Goal: Navigation & Orientation: Find specific page/section

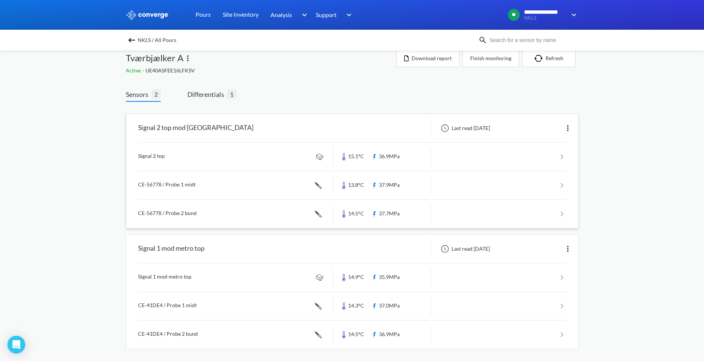
scroll to position [13, 0]
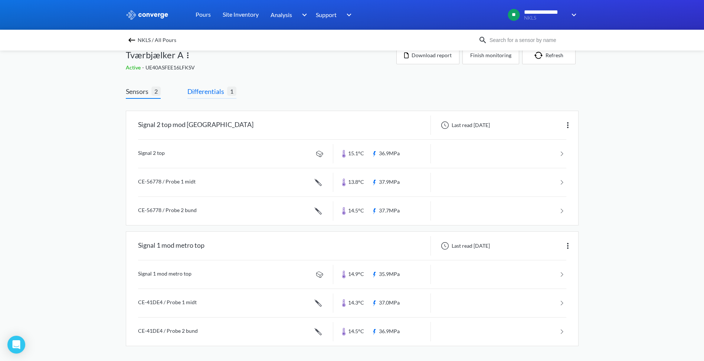
click at [202, 94] on span "Differentials" at bounding box center [207, 91] width 40 height 10
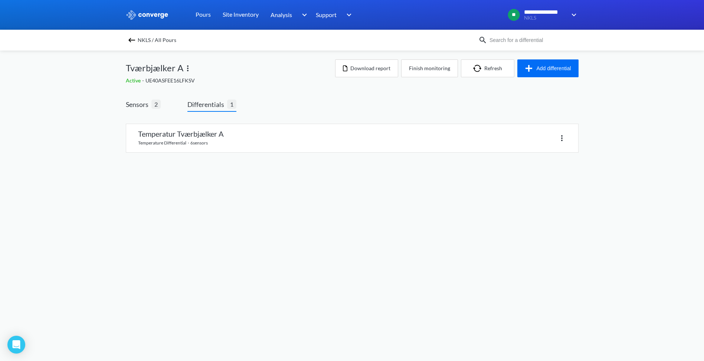
scroll to position [0, 0]
click at [241, 136] on link at bounding box center [355, 138] width 452 height 28
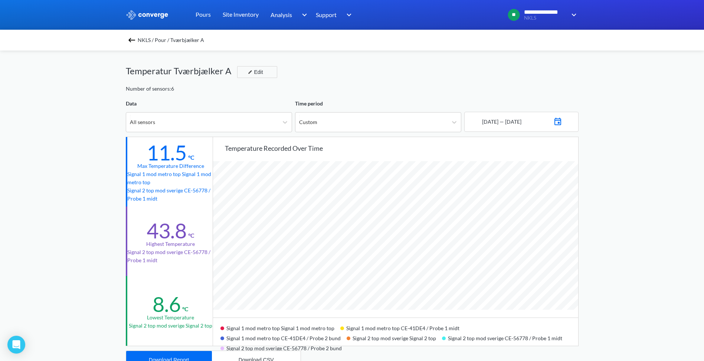
click at [133, 38] on img at bounding box center [131, 40] width 9 height 9
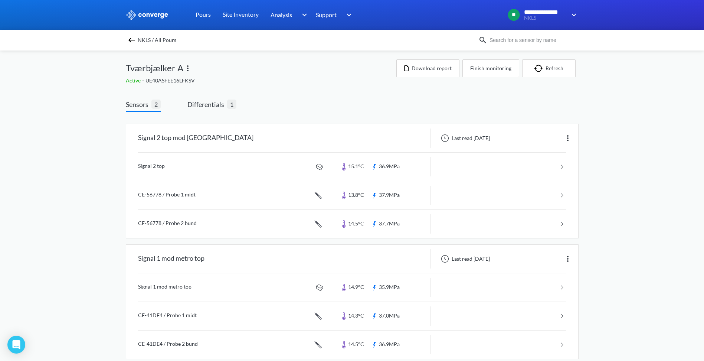
click at [132, 39] on img at bounding box center [131, 40] width 9 height 9
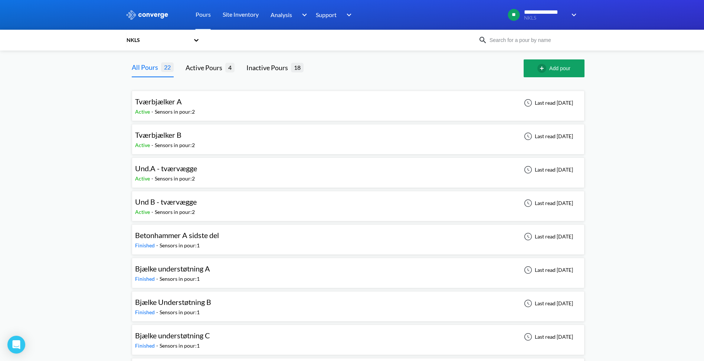
click at [200, 39] on icon at bounding box center [196, 39] width 7 height 7
click at [147, 89] on div "Raab7h" at bounding box center [163, 88] width 74 height 14
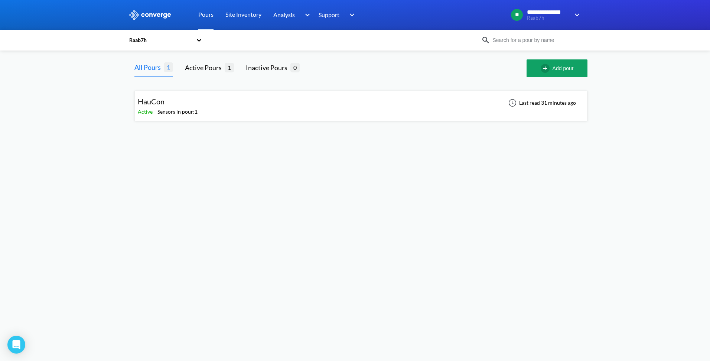
click at [153, 99] on span "HauCon" at bounding box center [151, 101] width 27 height 9
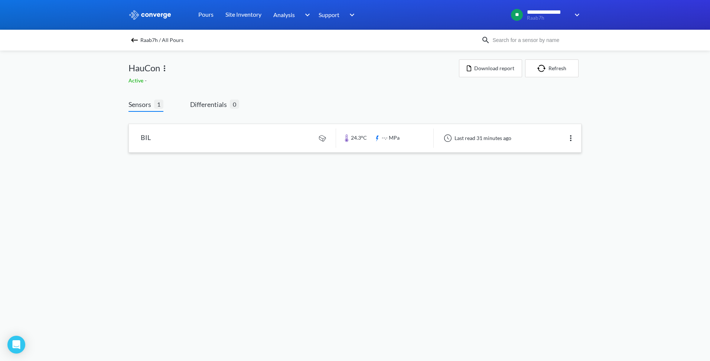
click at [161, 135] on link at bounding box center [355, 138] width 452 height 28
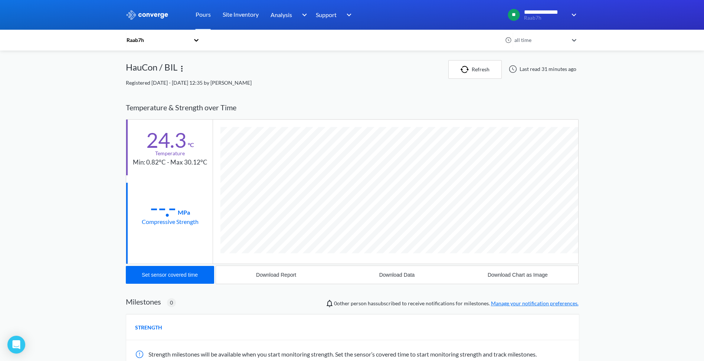
click at [200, 39] on icon at bounding box center [196, 39] width 7 height 7
click at [150, 58] on div "HauCon Office" at bounding box center [163, 60] width 74 height 14
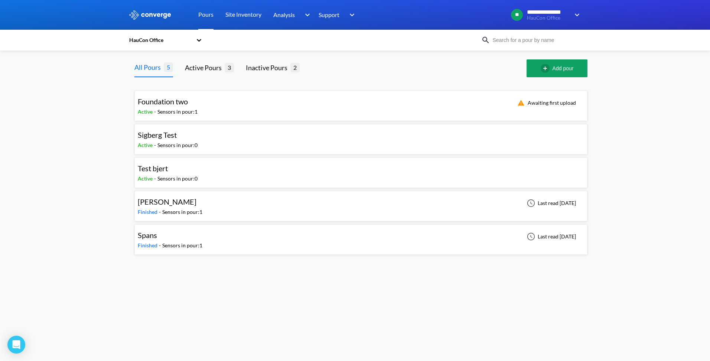
click at [200, 107] on div "Foundation two Active - Sensors in pour: 1 Awaiting first upload" at bounding box center [361, 106] width 446 height 24
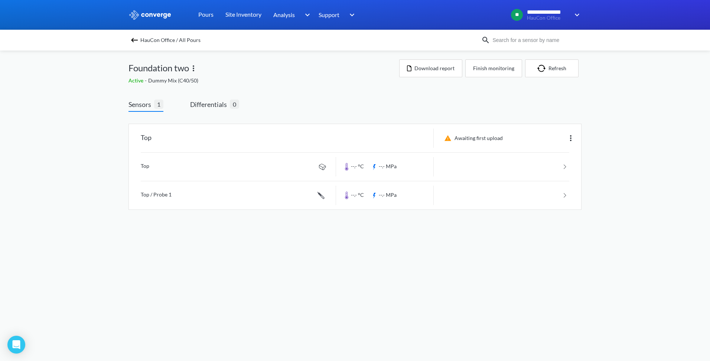
click at [134, 40] on img at bounding box center [134, 40] width 9 height 9
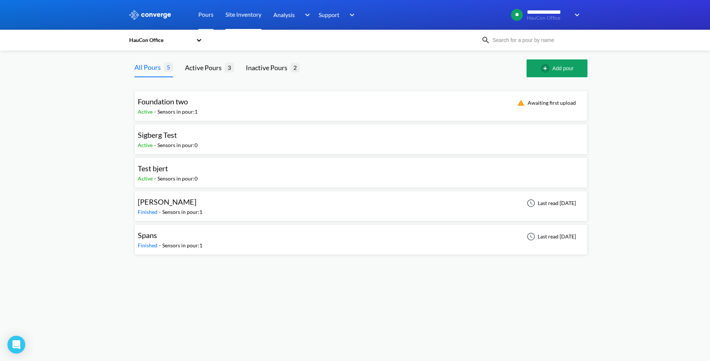
click at [235, 13] on link "Site Inventory" at bounding box center [243, 15] width 36 height 30
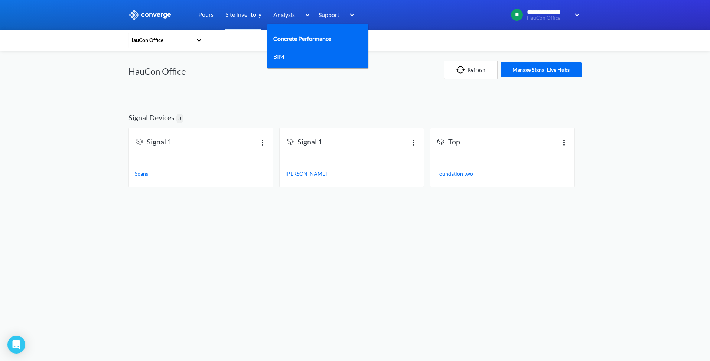
click at [297, 37] on link "Concrete Performance" at bounding box center [302, 38] width 58 height 9
